Goal: Information Seeking & Learning: Learn about a topic

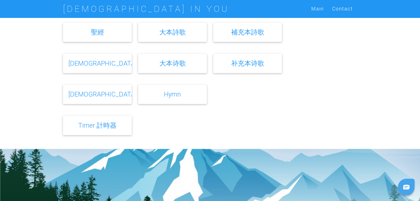
scroll to position [206, 0]
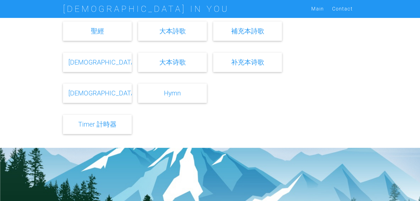
click at [101, 95] on link "Bible" at bounding box center [103, 93] width 68 height 8
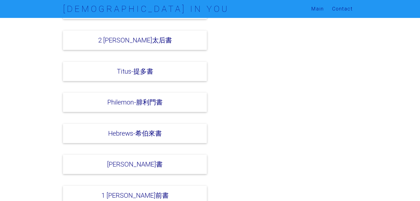
scroll to position [1727, 0]
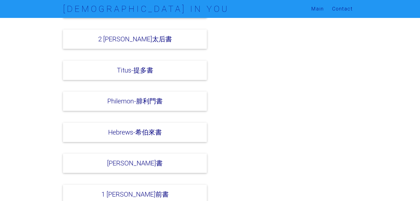
click at [262, 152] on div "[PERSON_NAME]書" at bounding box center [210, 165] width 300 height 26
click at [260, 152] on div "[PERSON_NAME]書" at bounding box center [210, 165] width 300 height 26
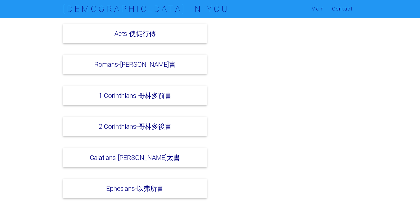
scroll to position [1371, 0]
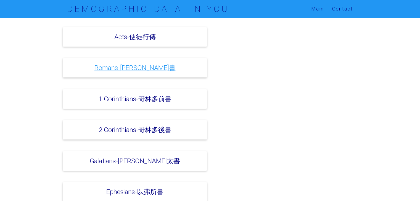
click at [149, 64] on link "Romans-[PERSON_NAME]書" at bounding box center [134, 68] width 81 height 8
